Goal: Task Accomplishment & Management: Manage account settings

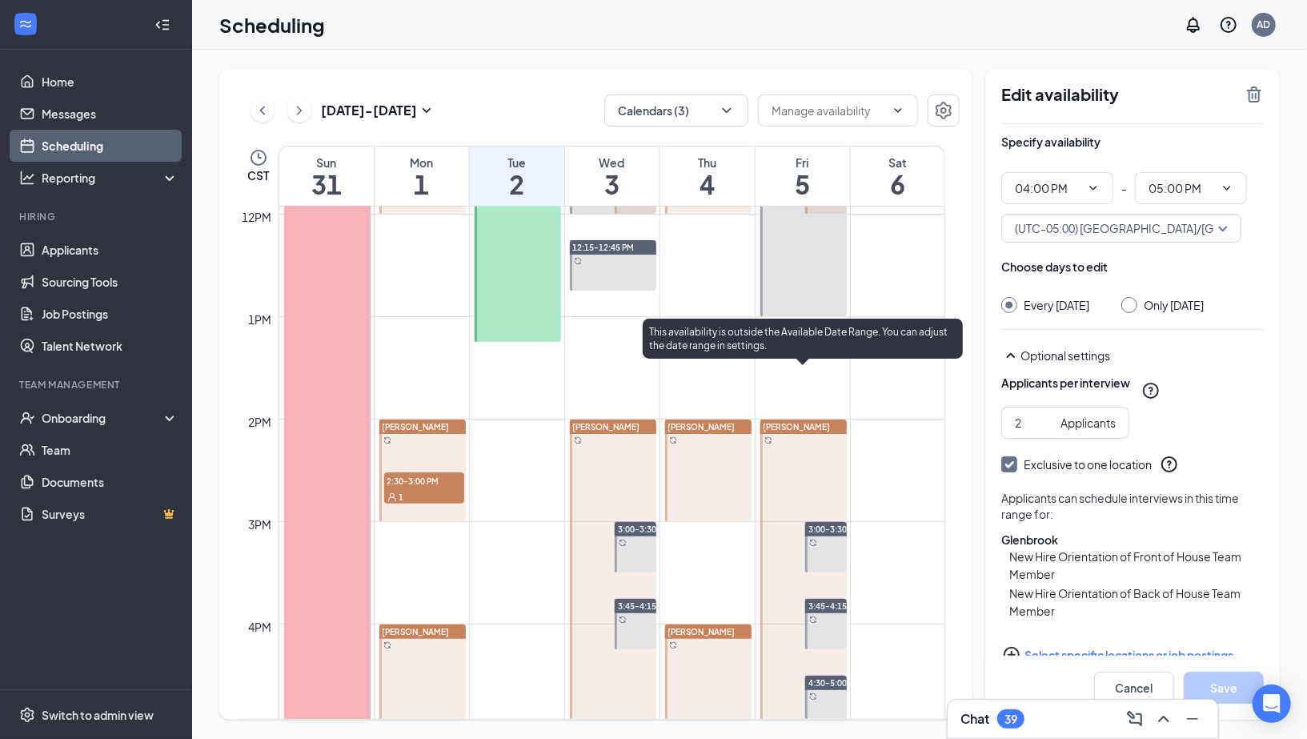
scroll to position [1383, 0]
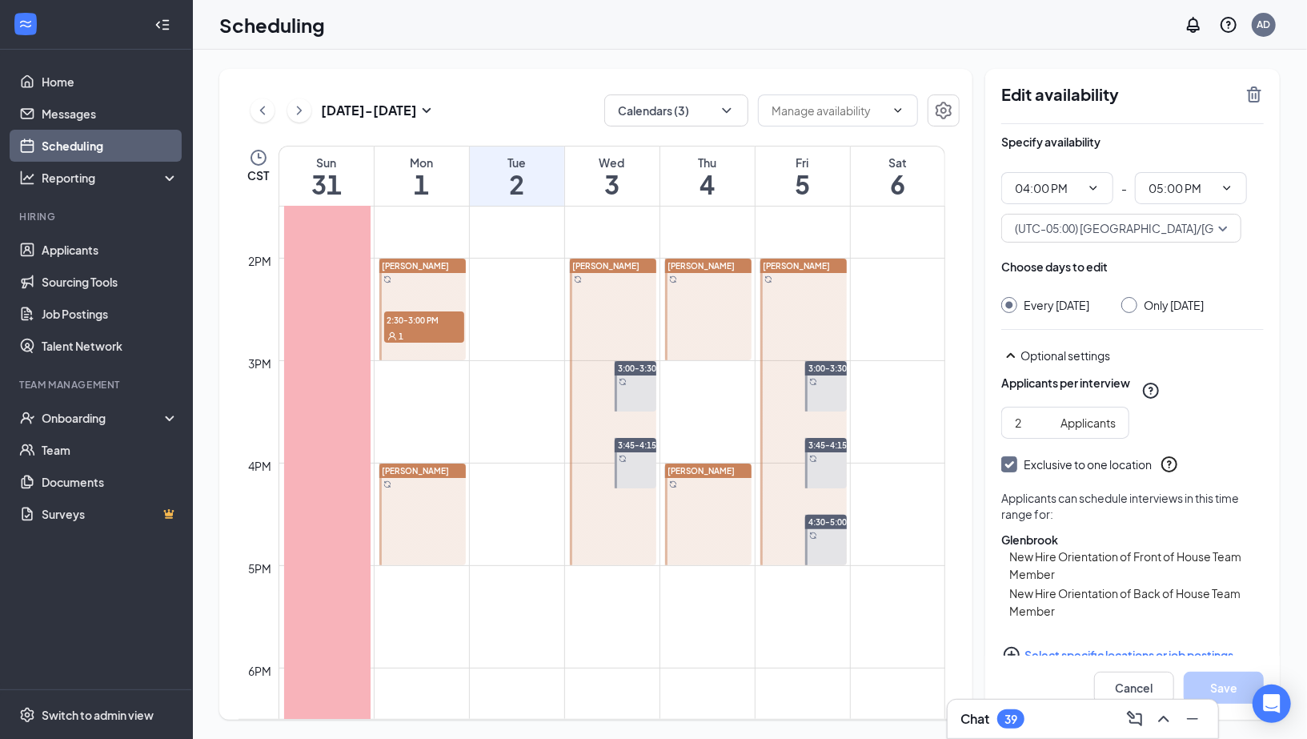
click at [731, 511] on div at bounding box center [708, 514] width 86 height 102
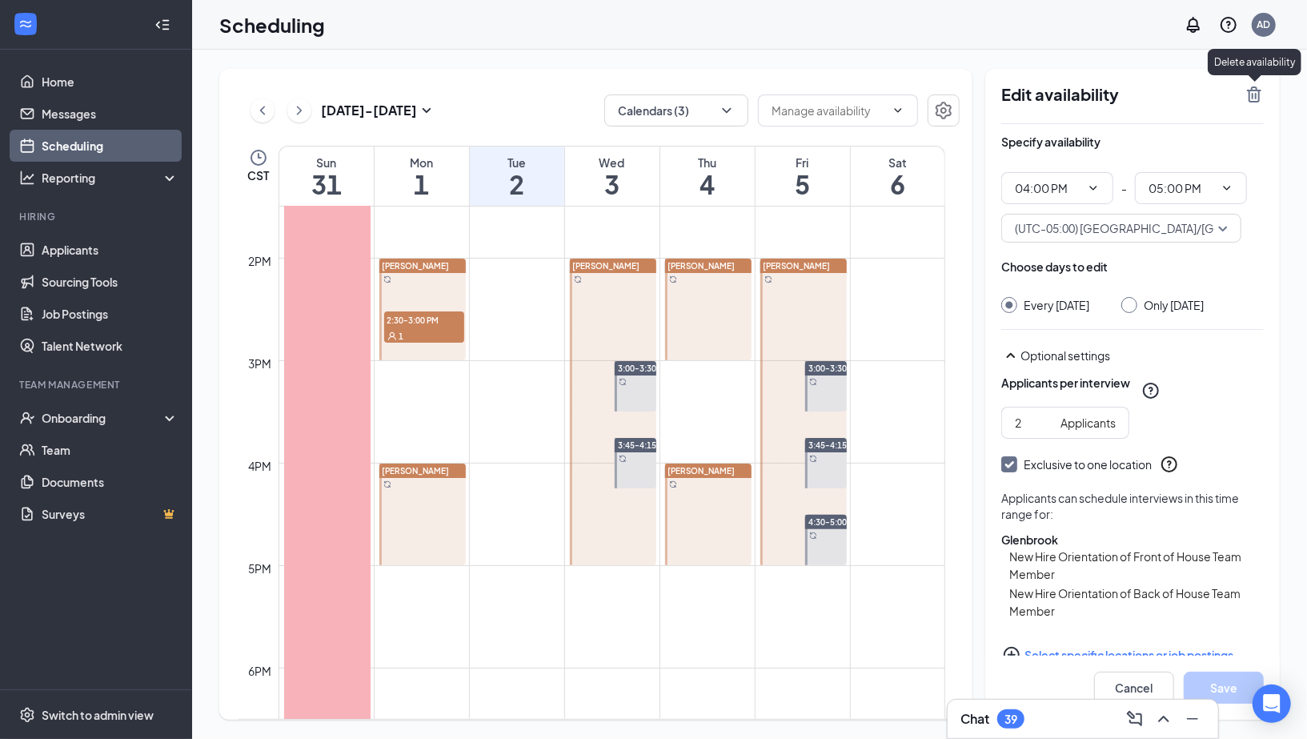
click at [1260, 102] on icon "TrashOutline" at bounding box center [1254, 94] width 19 height 19
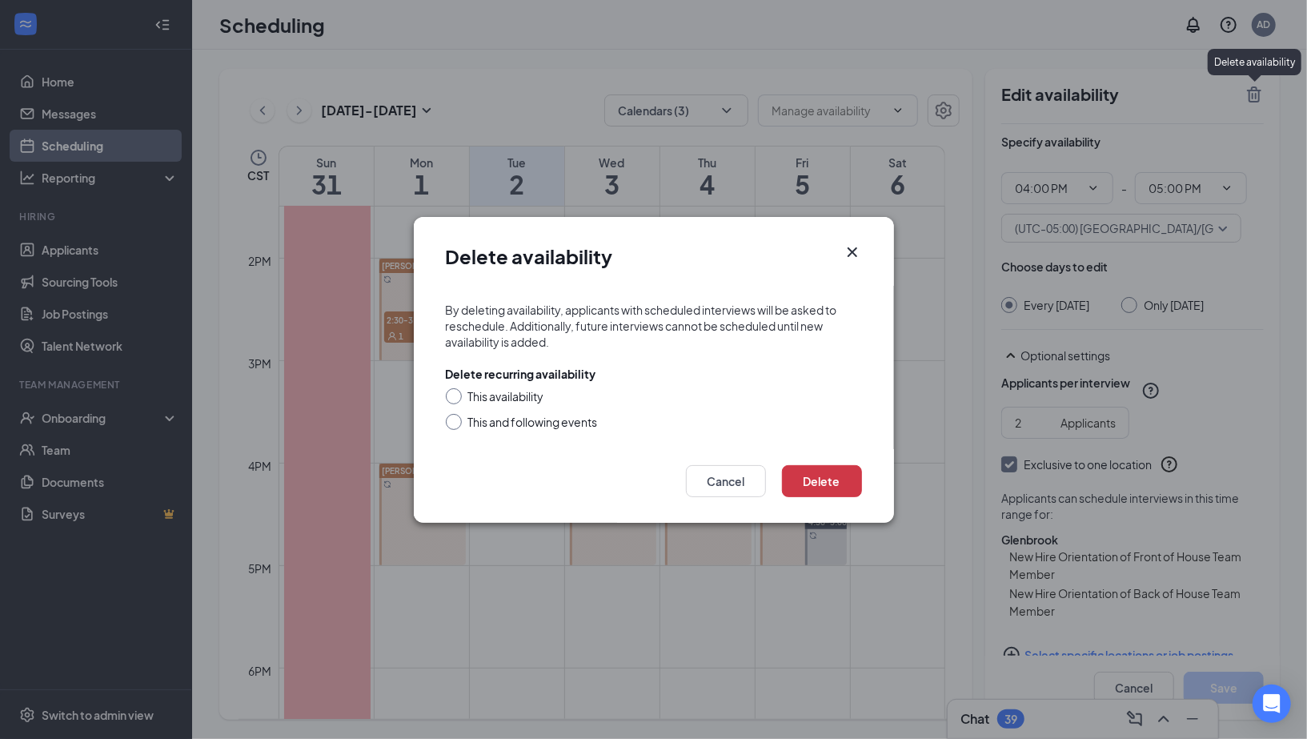
drag, startPoint x: 517, startPoint y: 397, endPoint x: 538, endPoint y: 406, distance: 22.6
click at [518, 396] on div "This availability" at bounding box center [506, 396] width 76 height 16
click at [457, 396] on input "This availability" at bounding box center [451, 393] width 11 height 11
radio input "true"
click at [828, 474] on button "Delete" at bounding box center [822, 481] width 80 height 32
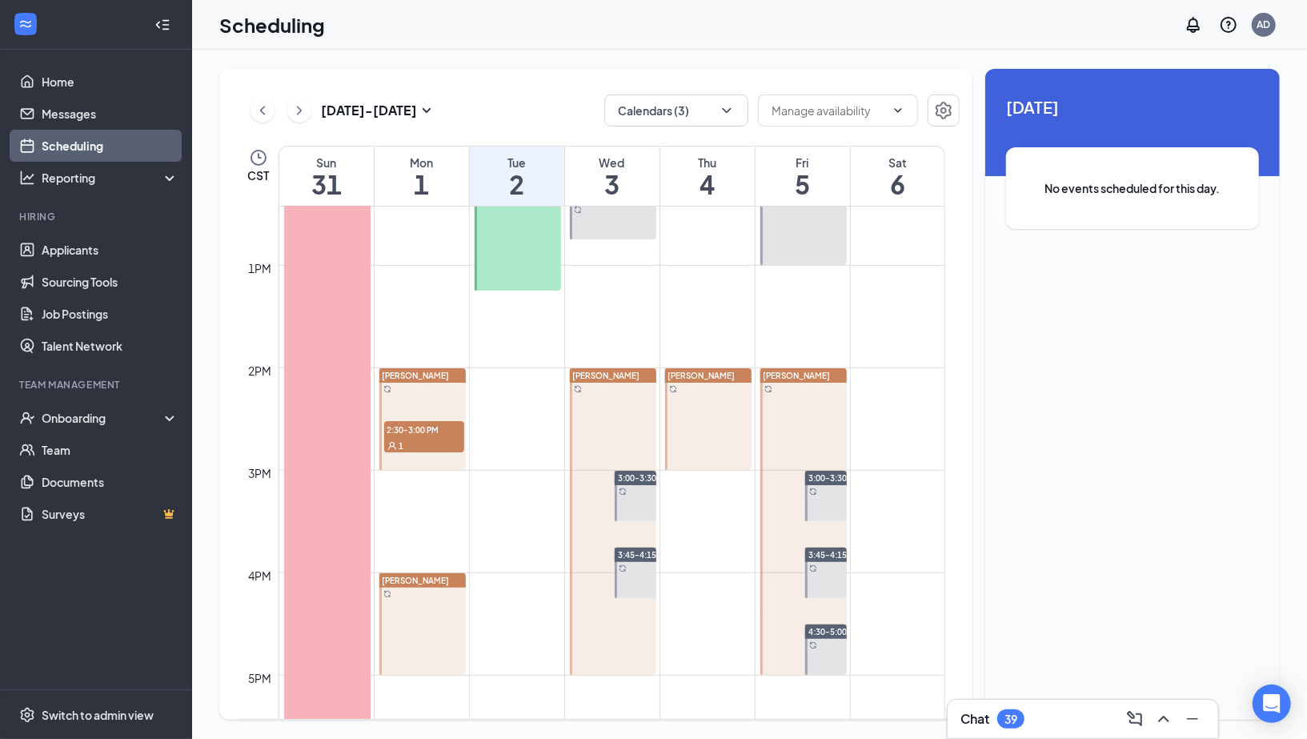
scroll to position [1526, 0]
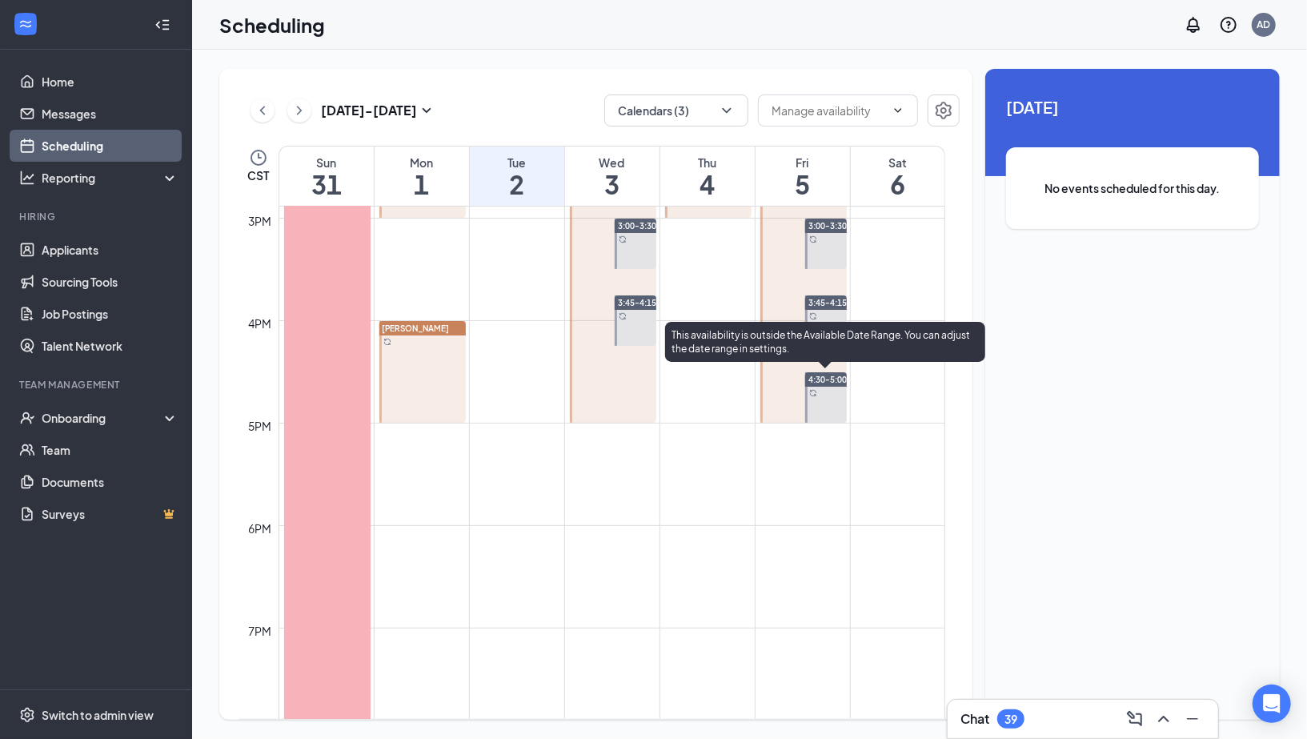
click at [833, 386] on div at bounding box center [826, 397] width 42 height 50
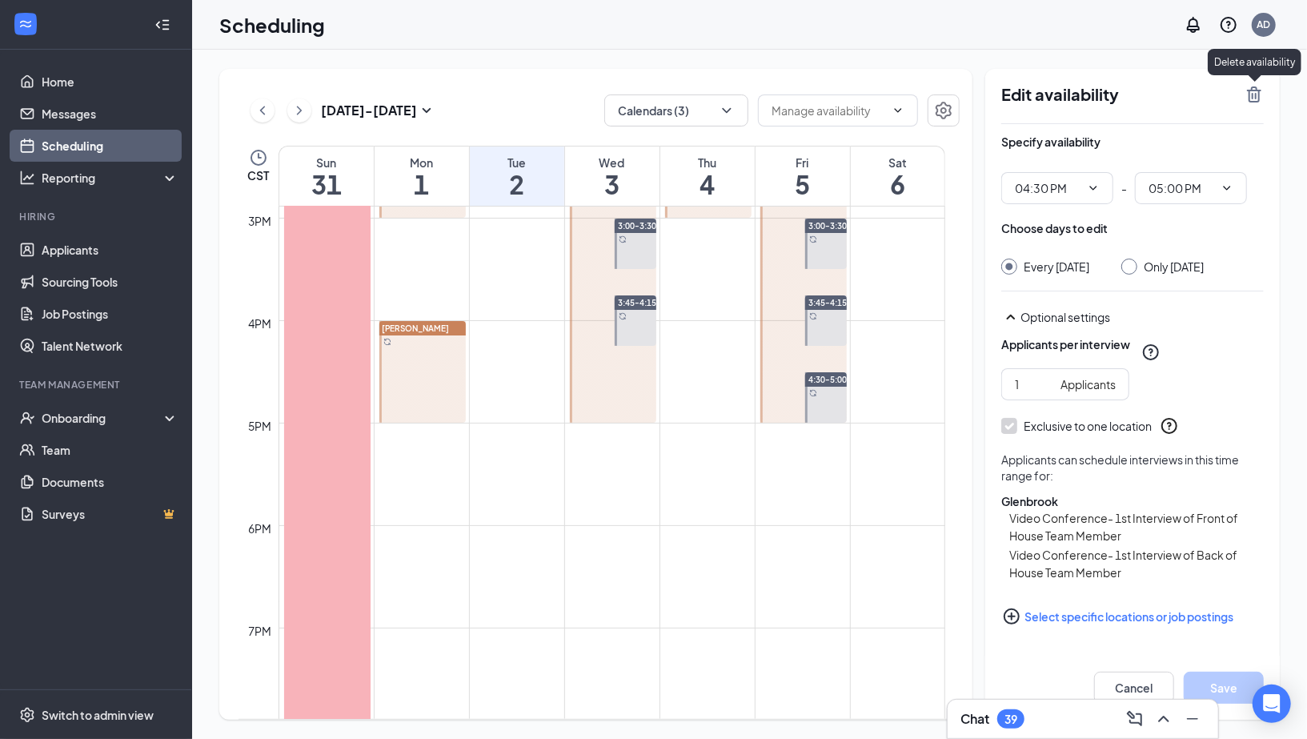
click at [1262, 100] on icon "TrashOutline" at bounding box center [1254, 94] width 19 height 19
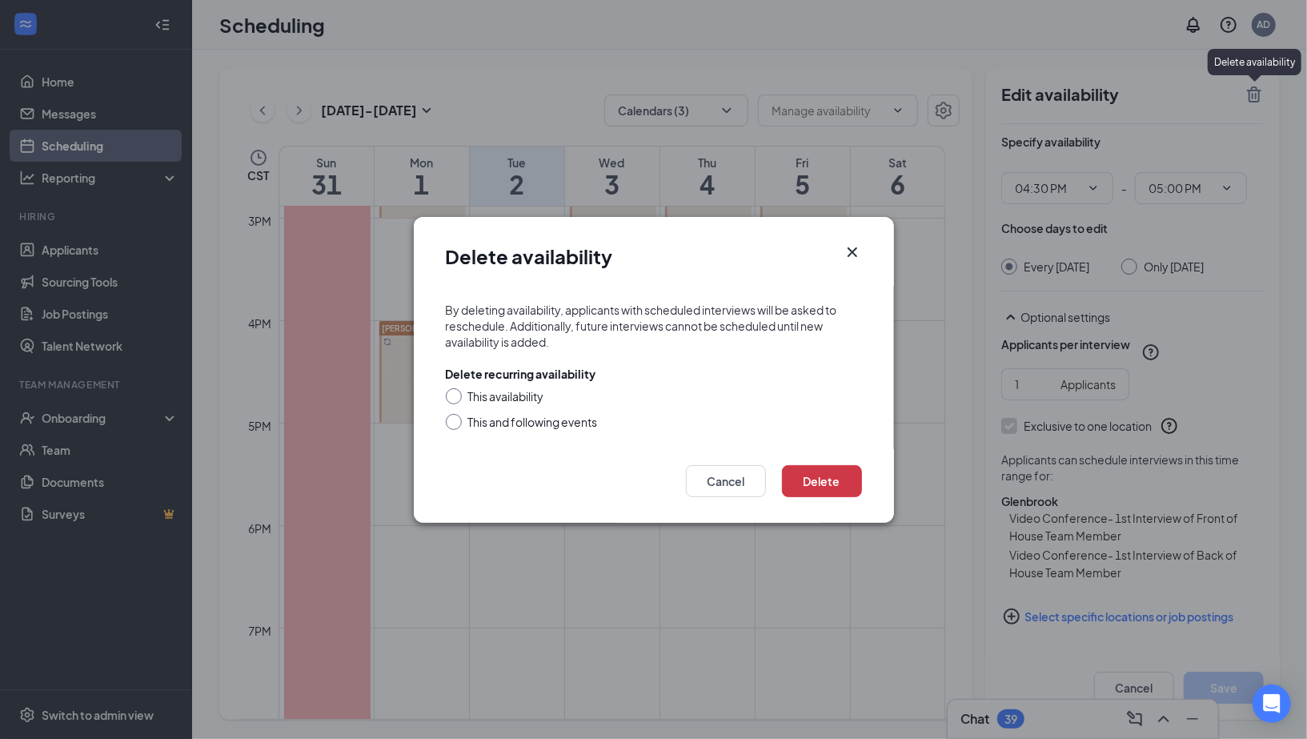
click at [525, 396] on div "This availability" at bounding box center [506, 396] width 76 height 16
click at [457, 396] on input "This availability" at bounding box center [451, 393] width 11 height 11
radio input "true"
click at [839, 490] on button "Delete" at bounding box center [822, 481] width 80 height 32
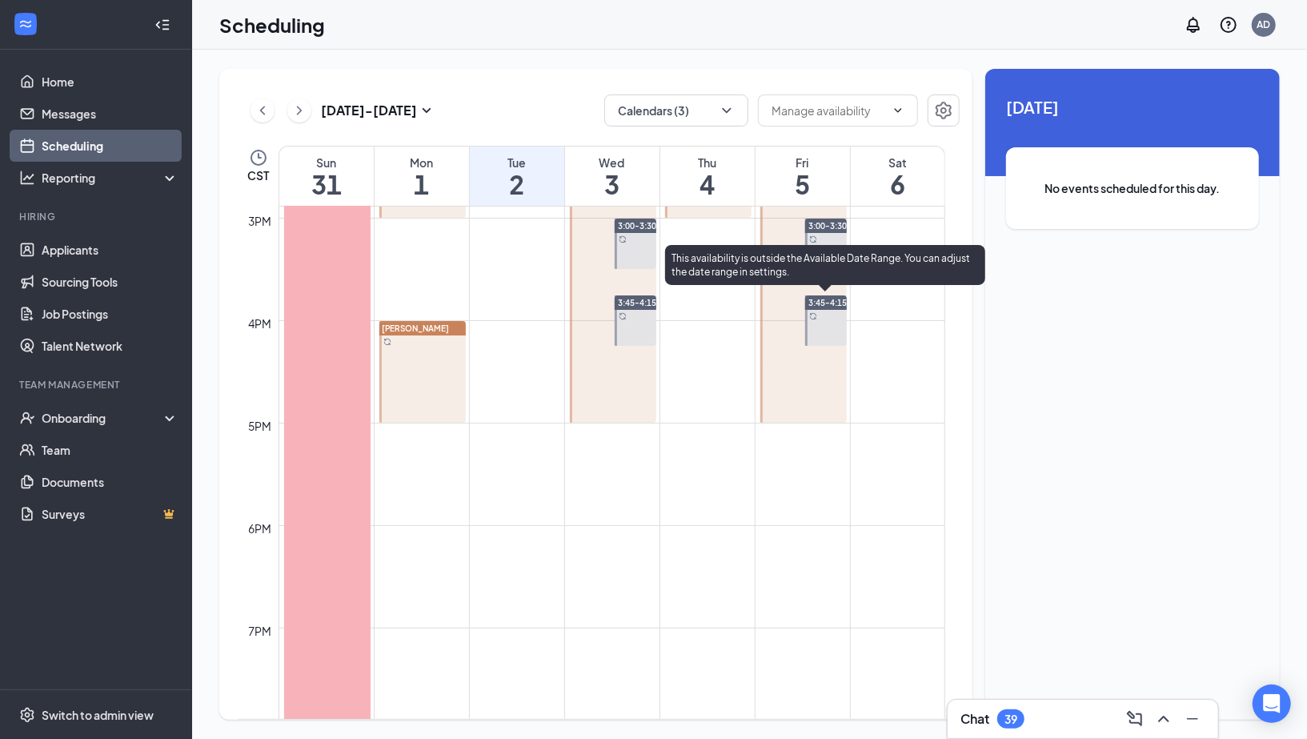
click at [828, 336] on div at bounding box center [826, 320] width 42 height 50
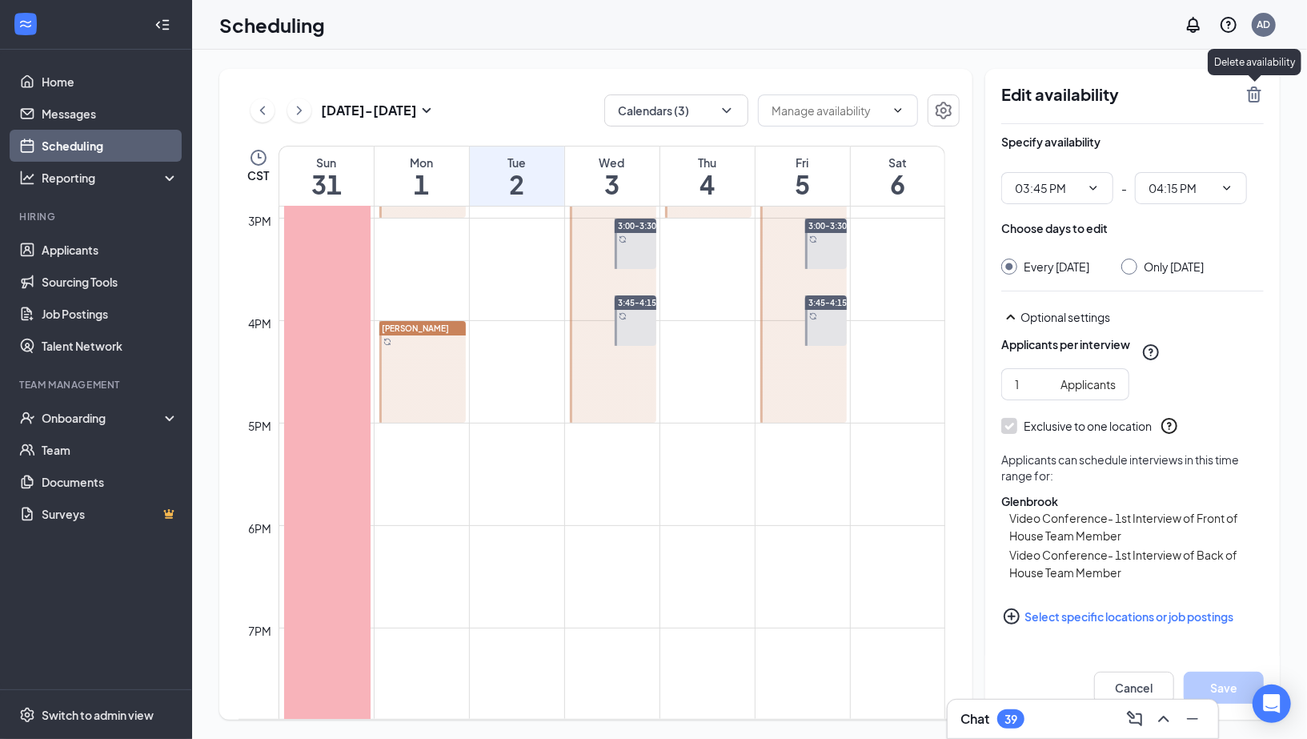
click at [1254, 98] on icon "TrashOutline" at bounding box center [1254, 94] width 19 height 19
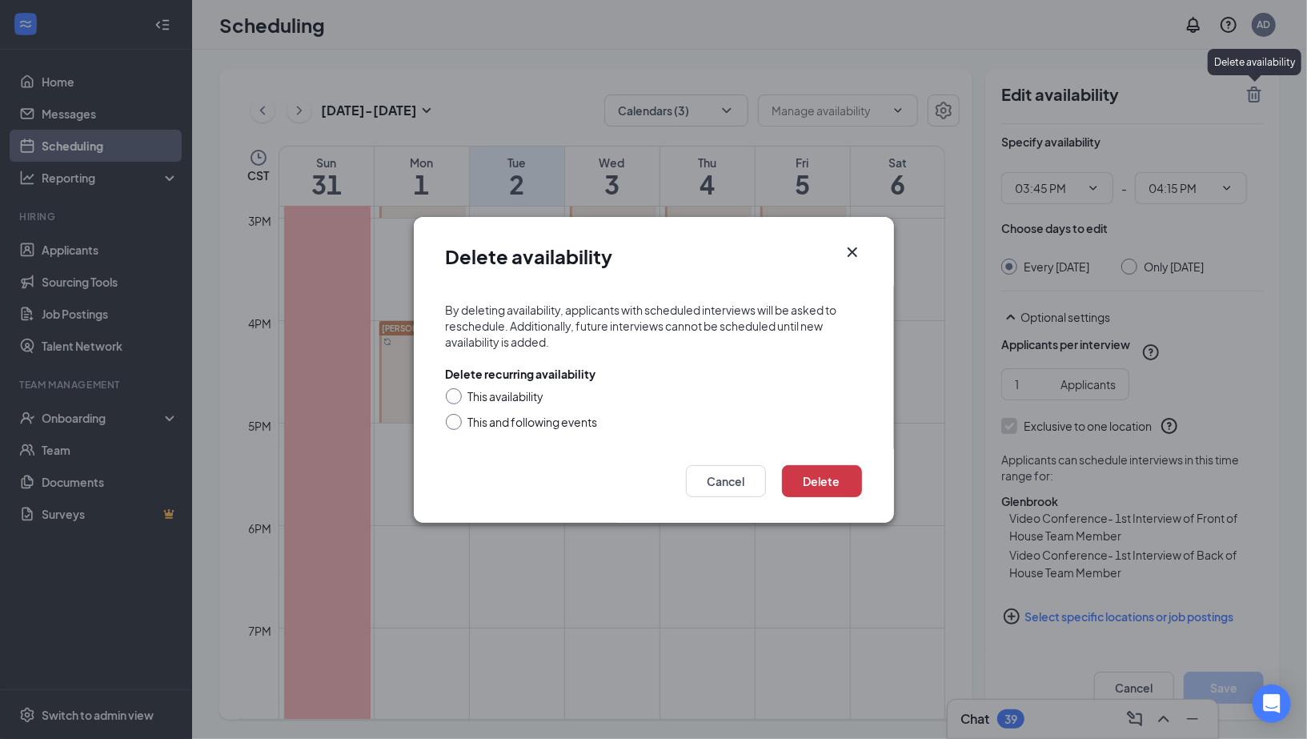
click at [548, 395] on div "This availability" at bounding box center [654, 396] width 416 height 16
click at [539, 392] on div "This availability" at bounding box center [506, 396] width 76 height 16
click at [457, 392] on input "This availability" at bounding box center [451, 393] width 11 height 11
radio input "true"
click at [817, 479] on button "Delete" at bounding box center [822, 481] width 80 height 32
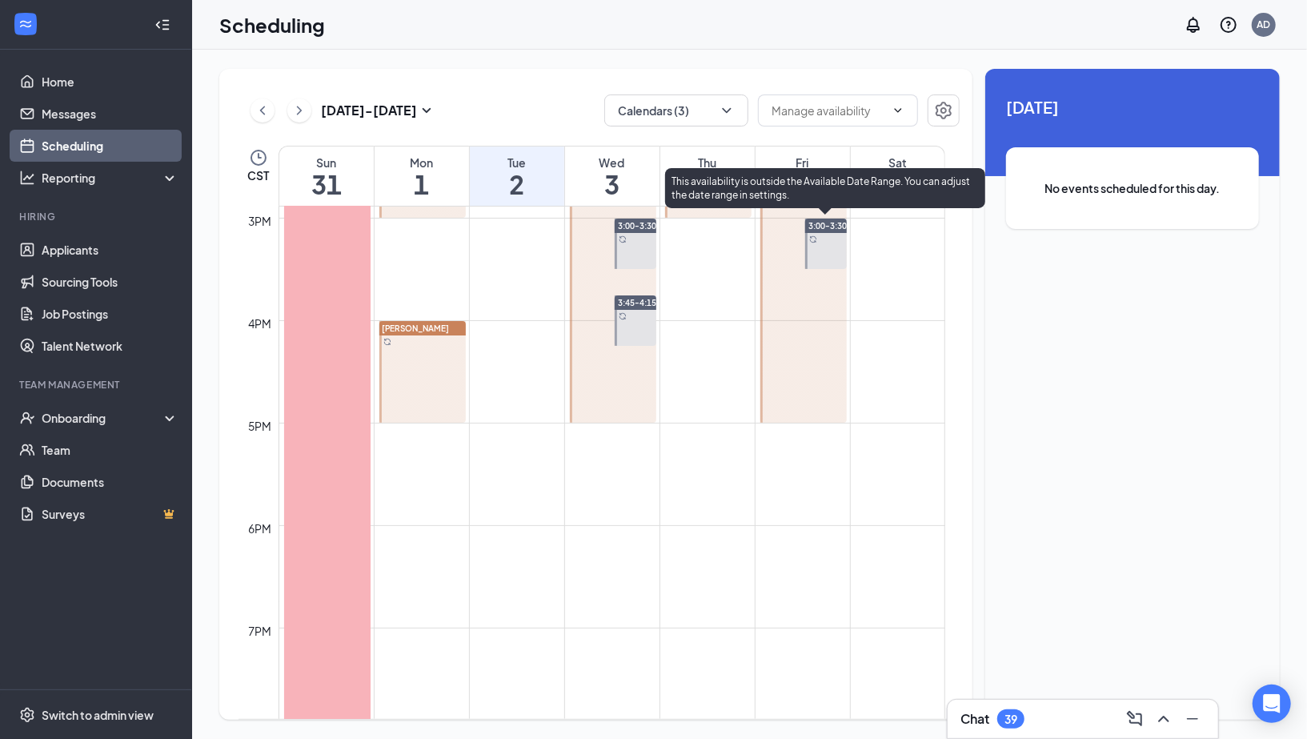
click at [839, 258] on div at bounding box center [826, 244] width 42 height 50
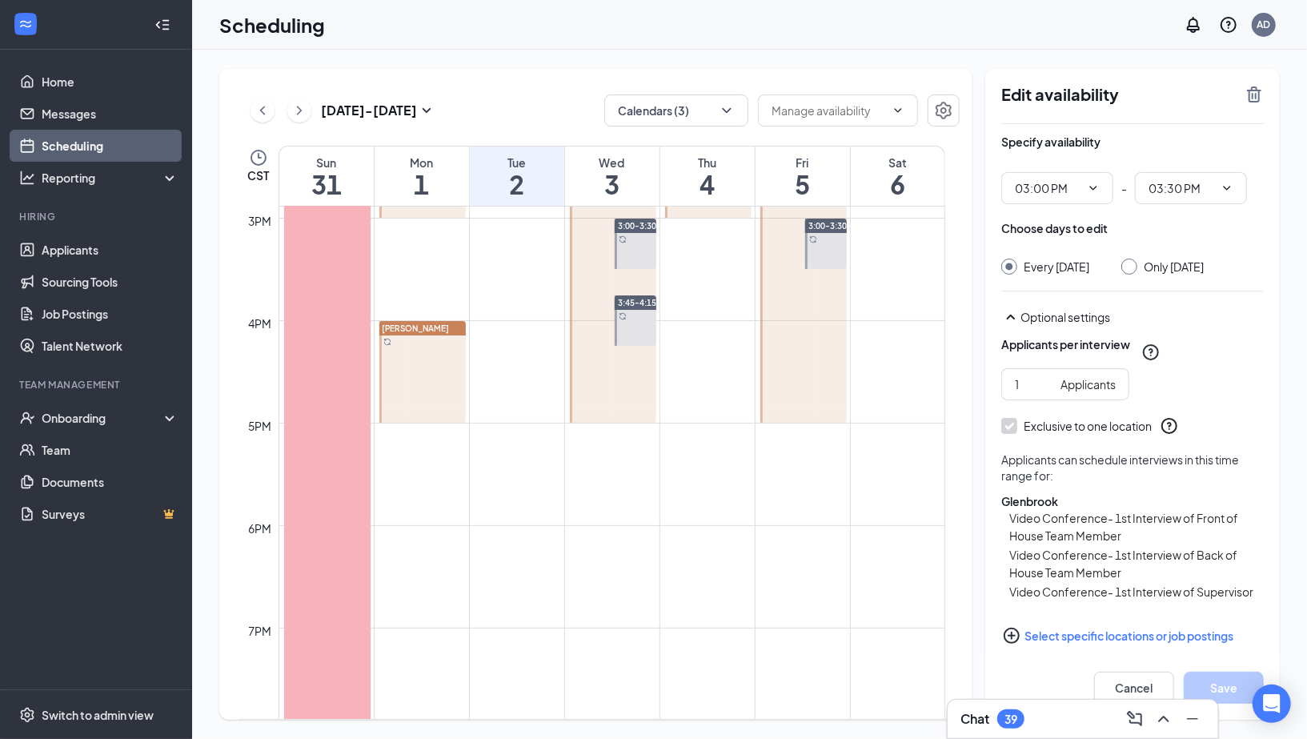
click at [1258, 82] on div "Edit availability Specify availability 03:00 PM - 03:30 PM Choose days to edit …" at bounding box center [1132, 394] width 295 height 651
click at [1259, 91] on icon "TrashOutline" at bounding box center [1254, 94] width 14 height 16
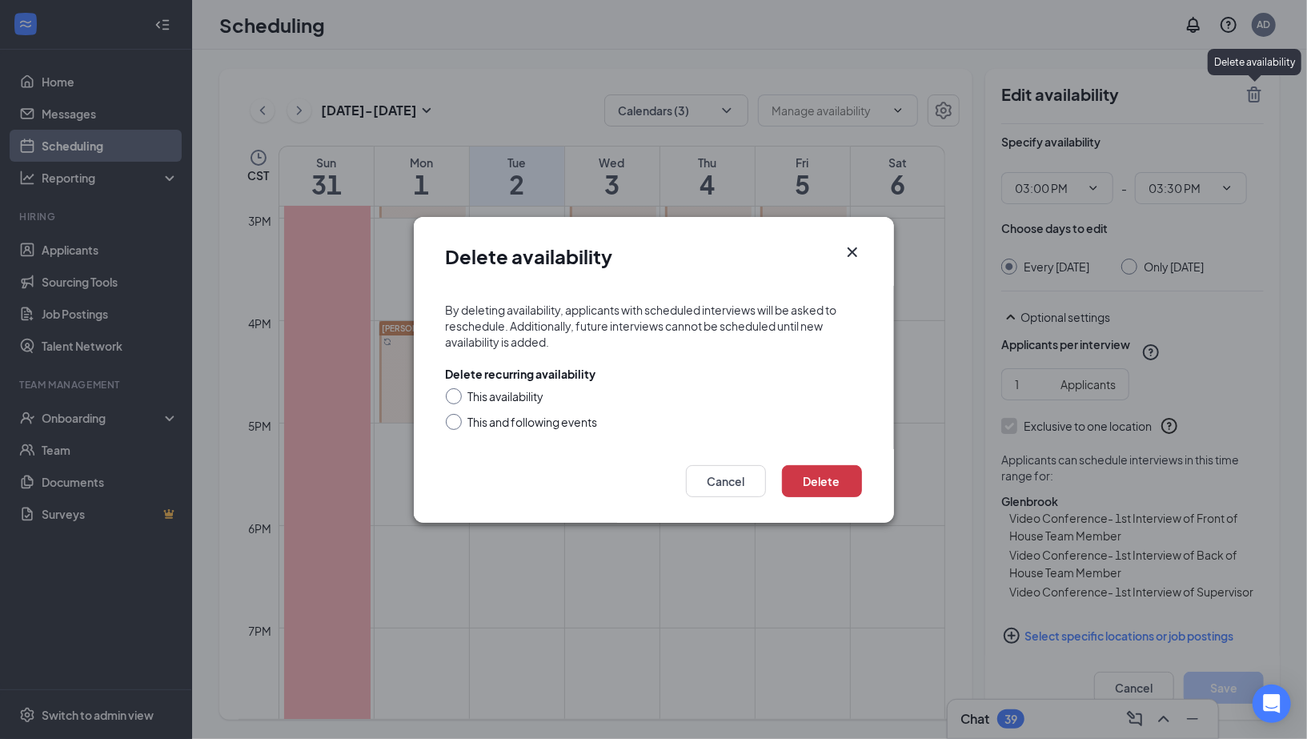
click at [527, 400] on div "This availability" at bounding box center [506, 396] width 76 height 16
click at [457, 399] on input "This availability" at bounding box center [451, 393] width 11 height 11
radio input "true"
click at [841, 475] on button "Delete" at bounding box center [822, 481] width 80 height 32
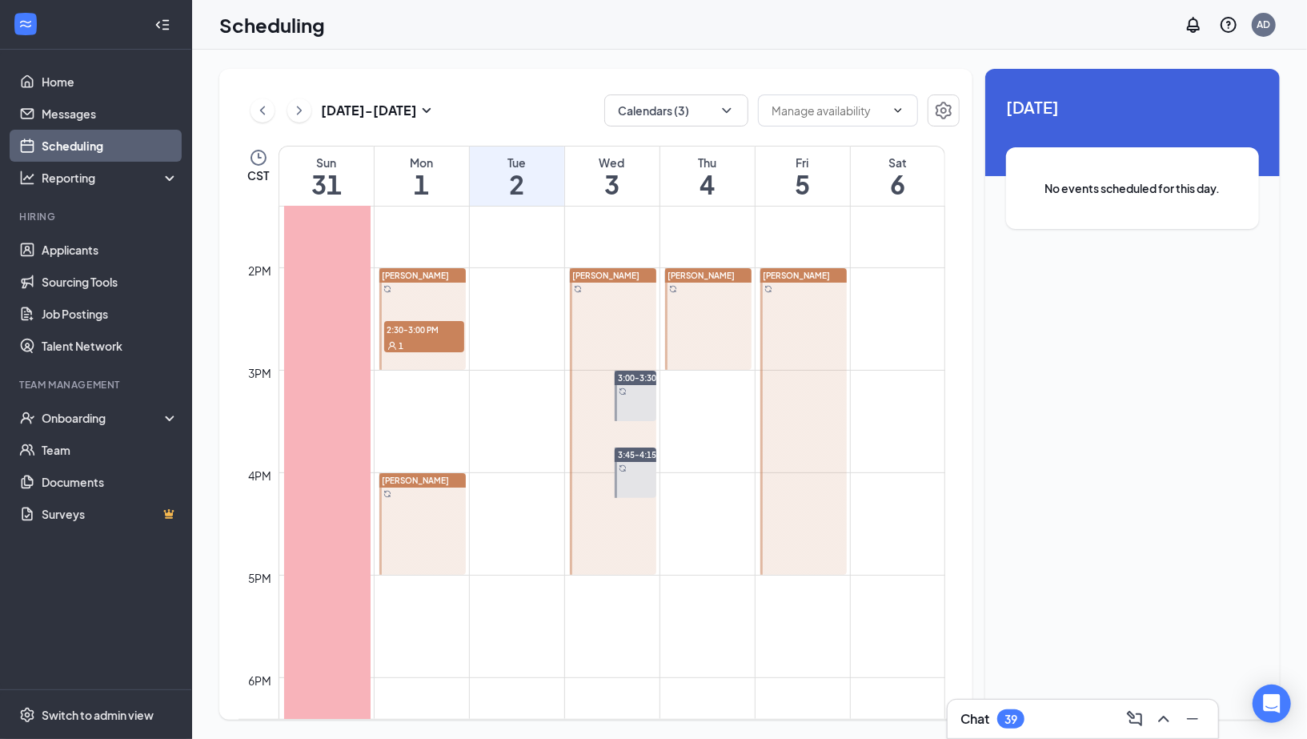
scroll to position [1373, 0]
